Goal: Task Accomplishment & Management: Use online tool/utility

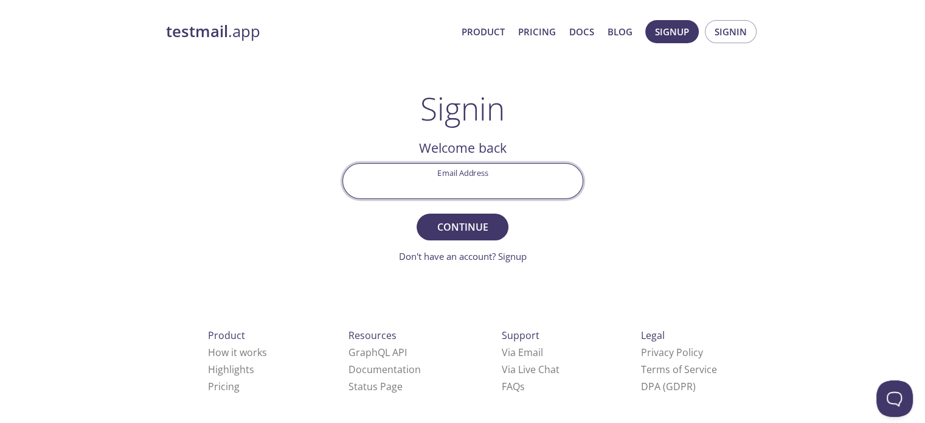
click at [456, 179] on input "Email Address" at bounding box center [463, 181] width 240 height 35
click at [462, 183] on input "Email Address" at bounding box center [463, 181] width 240 height 35
type input "[EMAIL_ADDRESS][DOMAIN_NAME]"
click at [473, 232] on span "Continue" at bounding box center [462, 226] width 64 height 17
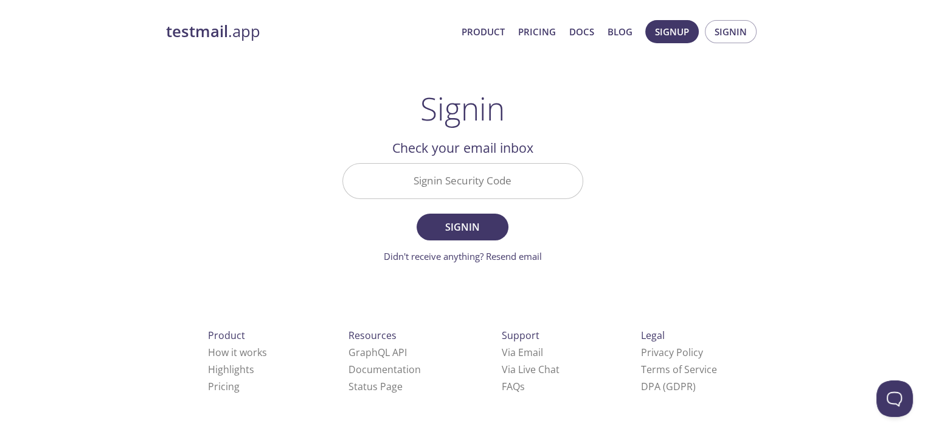
click at [539, 168] on input "Signin Security Code" at bounding box center [463, 181] width 240 height 35
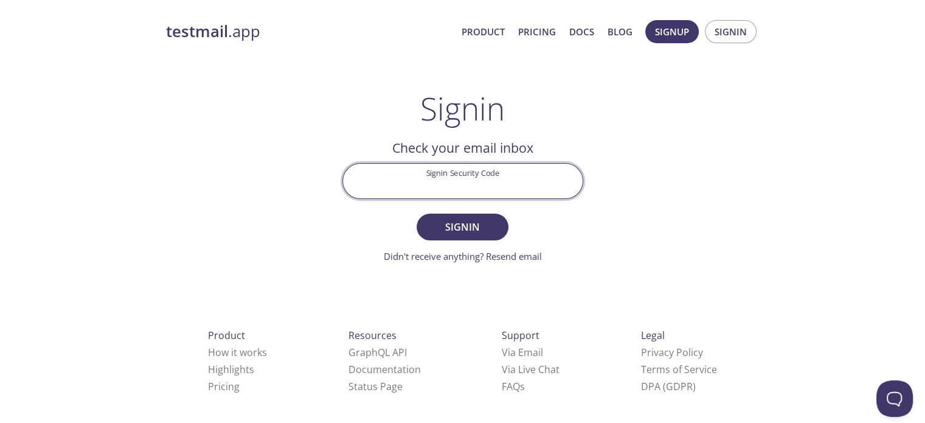
paste input "2NEZN6T"
type input "2NEZN6T"
click at [468, 220] on span "Signin" at bounding box center [462, 226] width 64 height 17
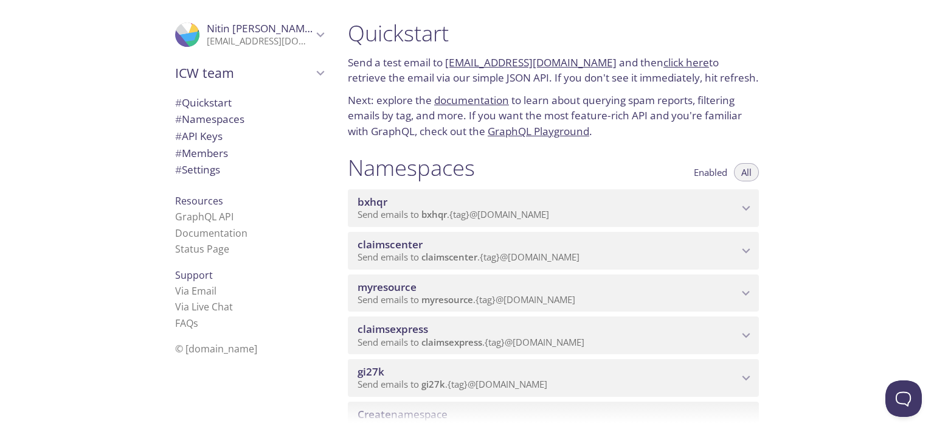
click at [496, 297] on span "Send emails to myresource . {tag} @[DOMAIN_NAME]" at bounding box center [467, 299] width 218 height 12
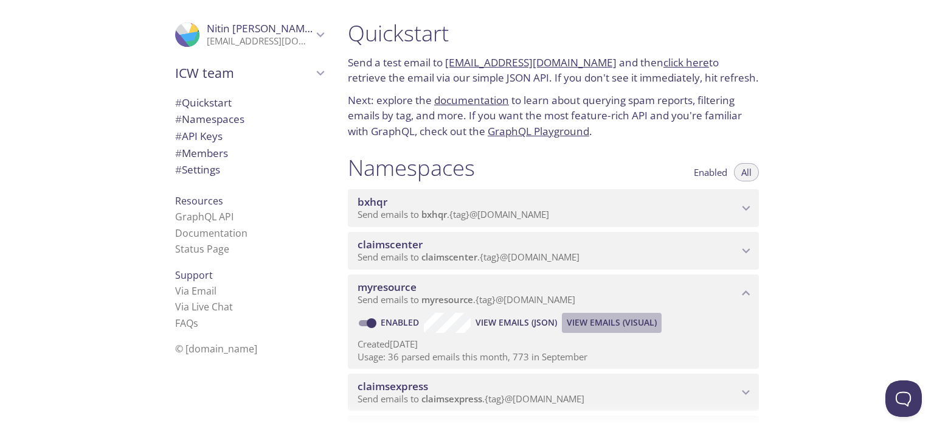
click at [591, 323] on span "View Emails (Visual)" at bounding box center [612, 322] width 90 height 15
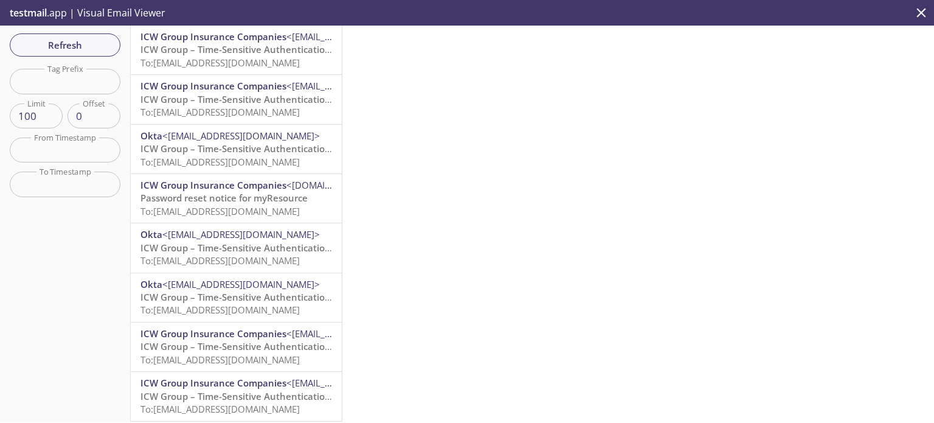
click at [248, 61] on span "To: [EMAIL_ADDRESS][DOMAIN_NAME]" at bounding box center [220, 63] width 159 height 12
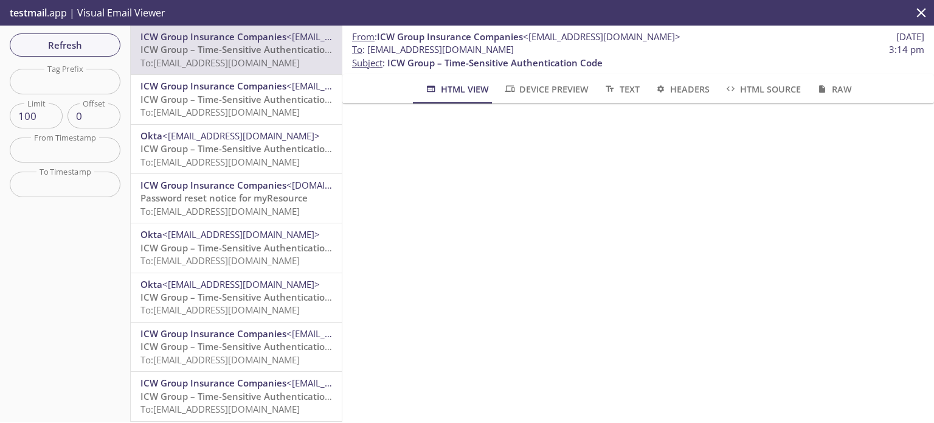
drag, startPoint x: 547, startPoint y: 50, endPoint x: 369, endPoint y: 55, distance: 177.7
click at [369, 55] on span "To : [EMAIL_ADDRESS][DOMAIN_NAME] 3:14 pm" at bounding box center [638, 49] width 572 height 13
copy span "[EMAIL_ADDRESS][DOMAIN_NAME]"
click at [58, 52] on span "Refresh" at bounding box center [64, 45] width 91 height 16
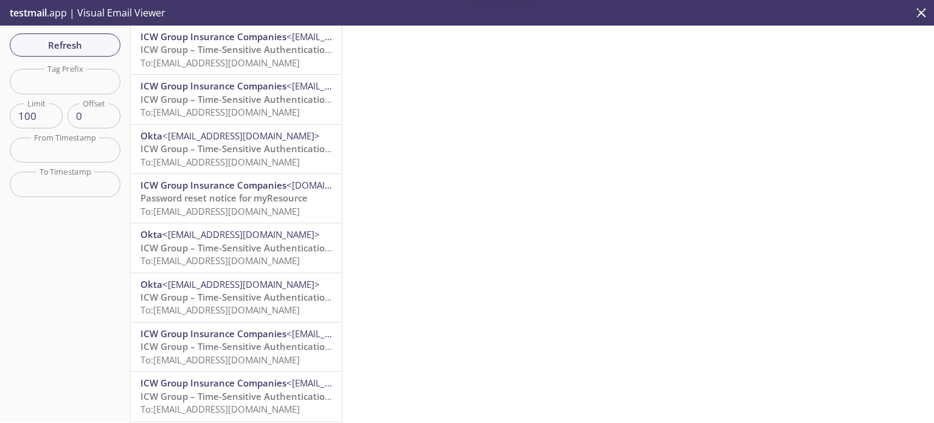
click at [203, 63] on span "To: [EMAIL_ADDRESS][DOMAIN_NAME]" at bounding box center [220, 63] width 159 height 12
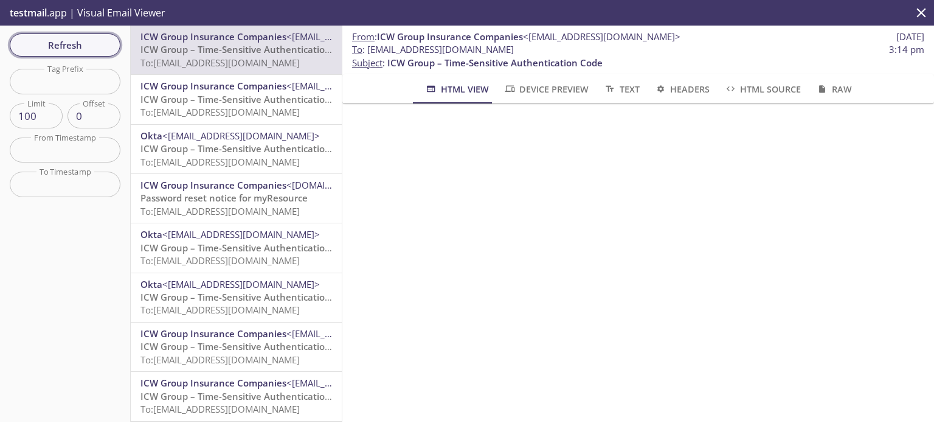
click at [51, 46] on span "Refresh" at bounding box center [64, 45] width 91 height 16
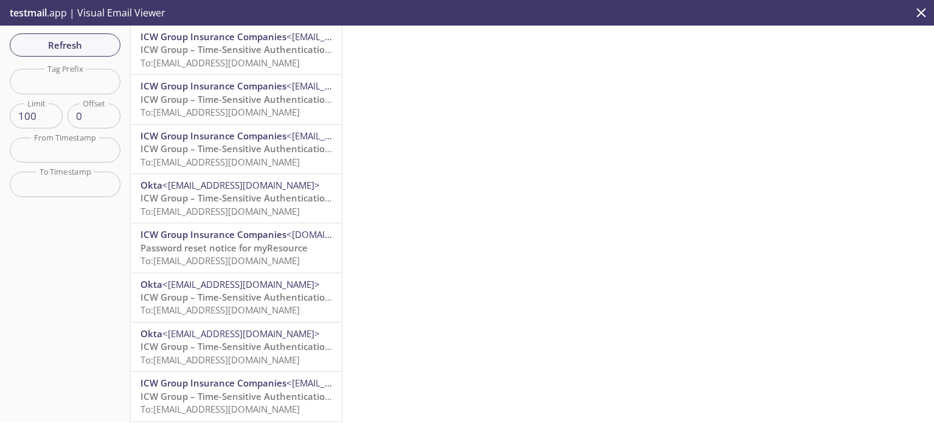
click at [197, 54] on span "ICW Group – Time-Sensitive Authentication Code" at bounding box center [248, 49] width 215 height 12
